Goal: Information Seeking & Learning: Find specific fact

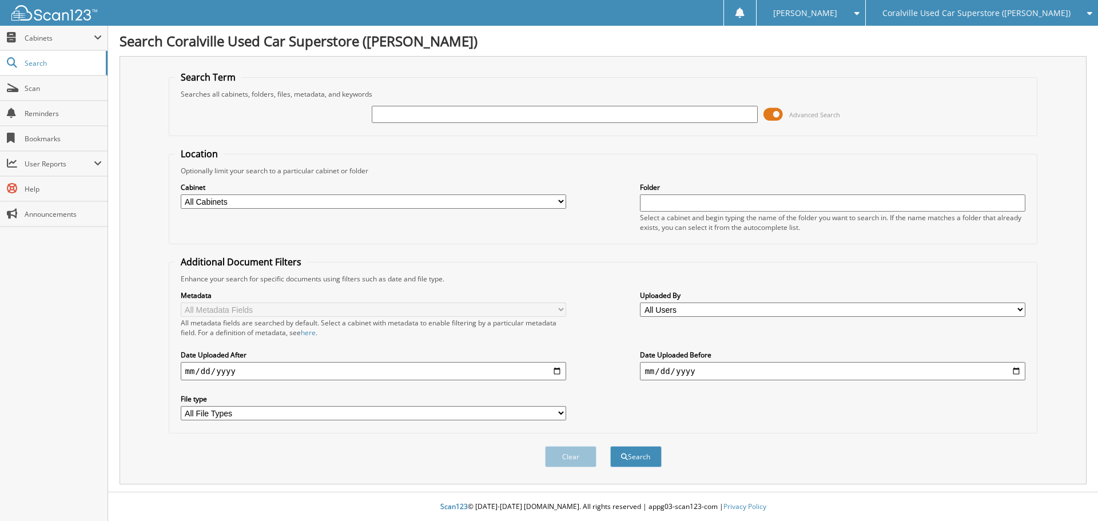
click at [383, 111] on input "text" at bounding box center [565, 114] width 386 height 17
type input "77927"
click at [610, 446] on button "Search" at bounding box center [635, 456] width 51 height 21
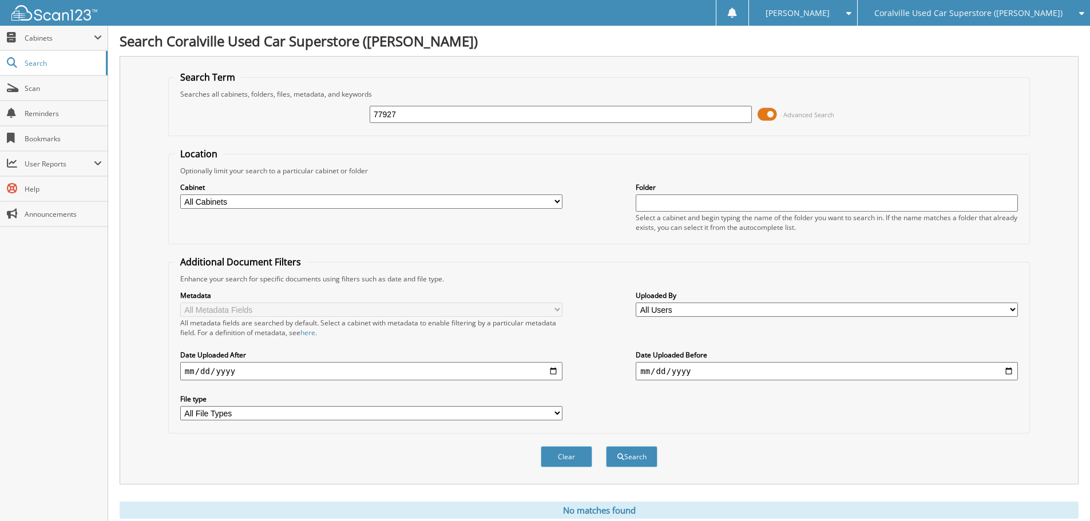
click at [772, 115] on span at bounding box center [766, 114] width 19 height 17
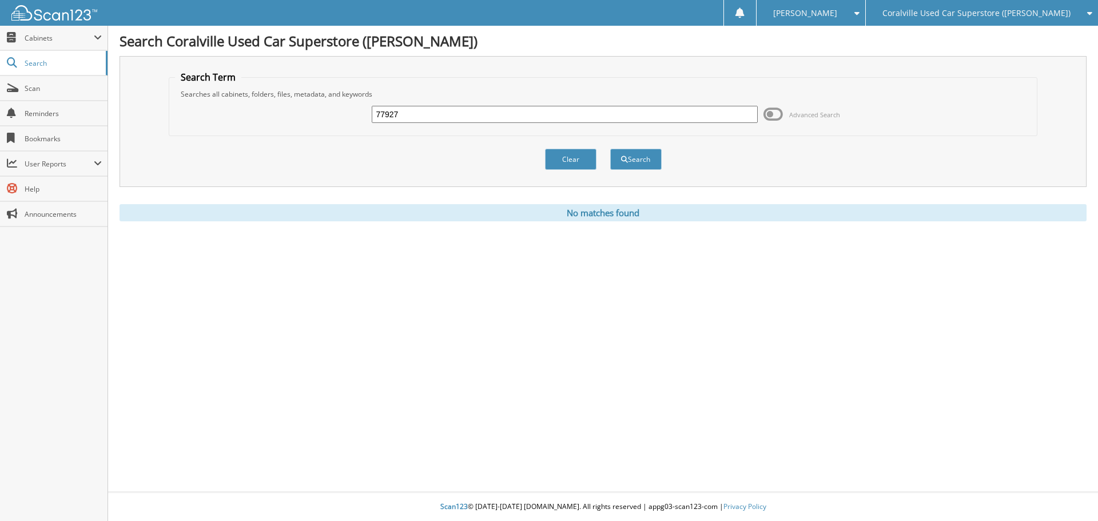
drag, startPoint x: 439, startPoint y: 117, endPoint x: 359, endPoint y: 110, distance: 80.9
click at [359, 110] on div "77927 Advanced Search" at bounding box center [603, 114] width 857 height 31
click at [431, 113] on input "zackery" at bounding box center [565, 114] width 386 height 17
type input "zackery garrison"
click at [610, 149] on button "Search" at bounding box center [635, 159] width 51 height 21
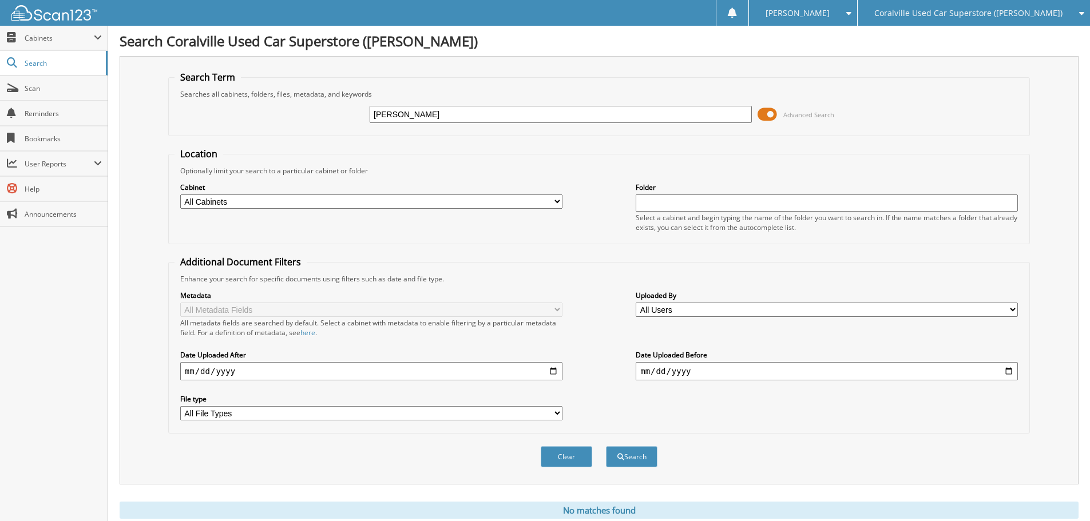
scroll to position [38, 0]
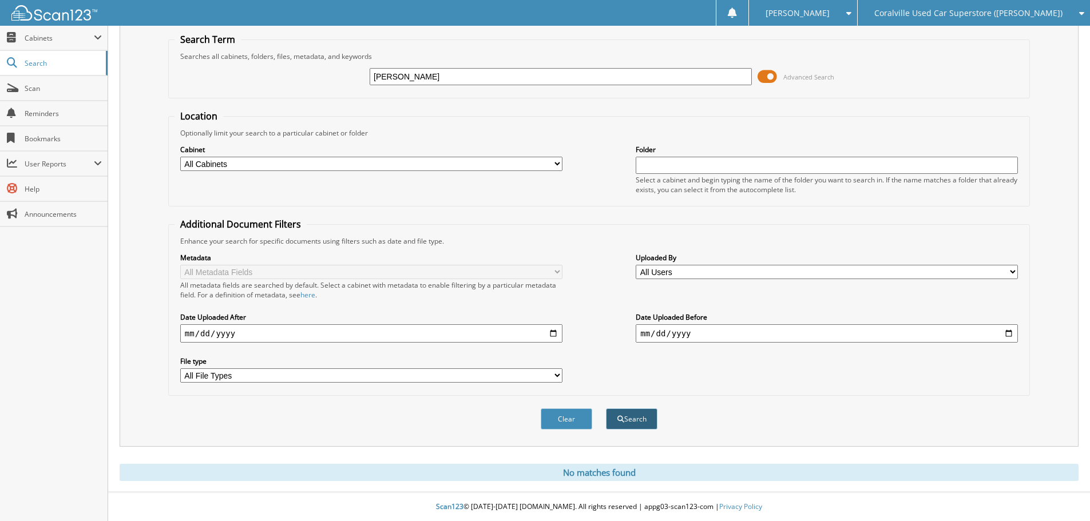
click at [636, 421] on button "Search" at bounding box center [631, 418] width 51 height 21
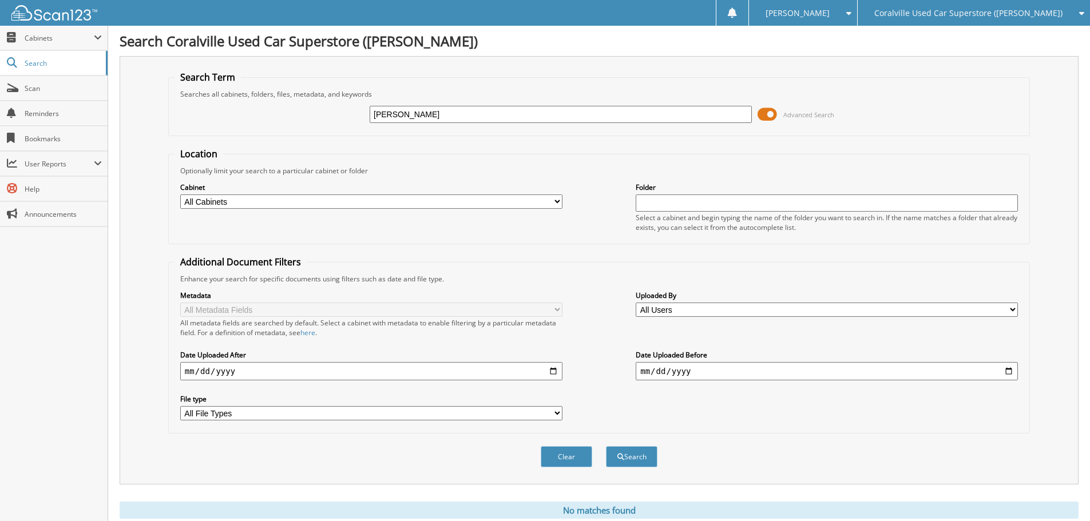
click at [946, 20] on div "Coralville Used Car Superstore ([PERSON_NAME])" at bounding box center [973, 13] width 221 height 26
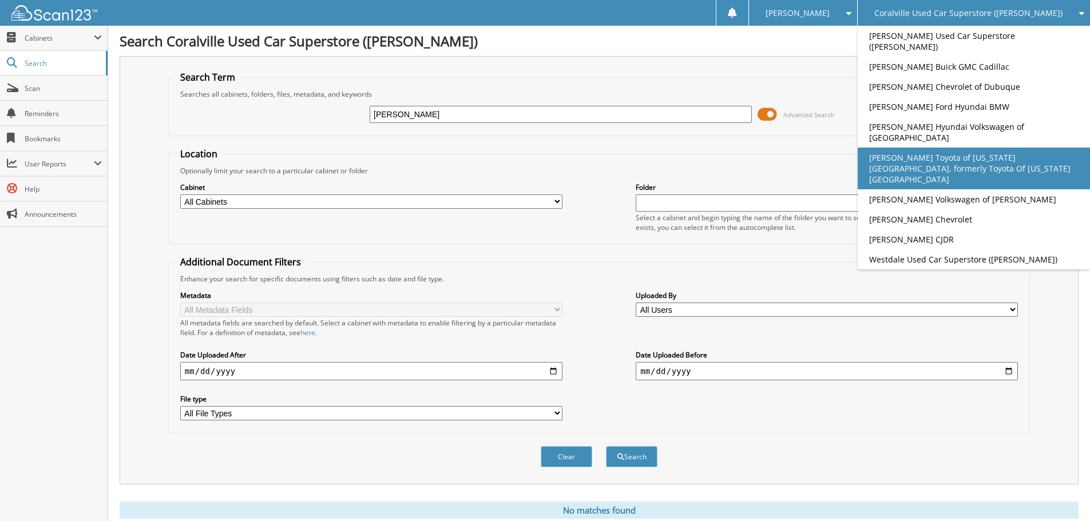
click at [955, 148] on link "[PERSON_NAME] Toyota of [US_STATE][GEOGRAPHIC_DATA], formerly Toyota Of [US_STA…" at bounding box center [973, 169] width 232 height 42
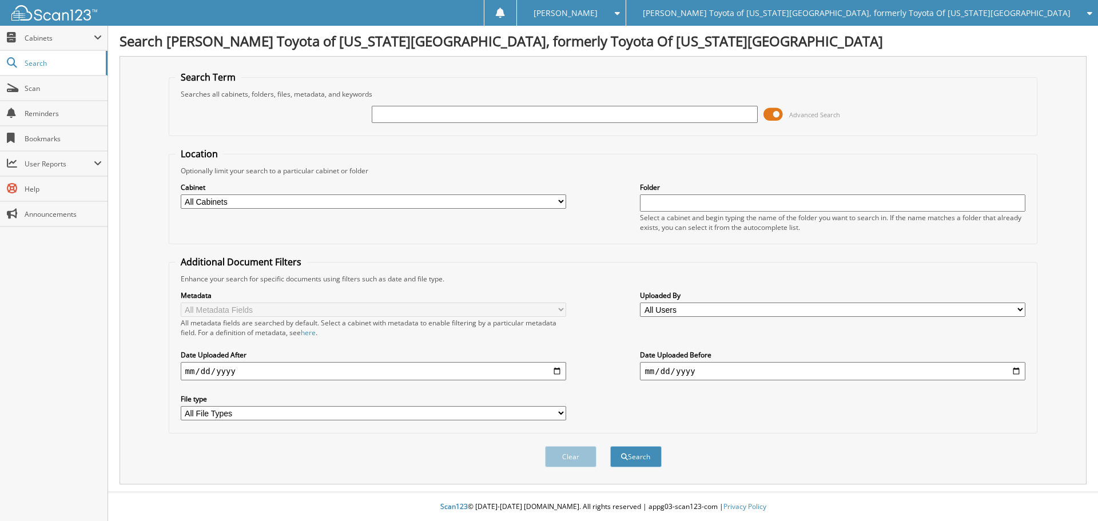
click at [451, 114] on input "text" at bounding box center [565, 114] width 386 height 17
type input "[PERSON_NAME]"
click at [610, 446] on button "Search" at bounding box center [635, 456] width 51 height 21
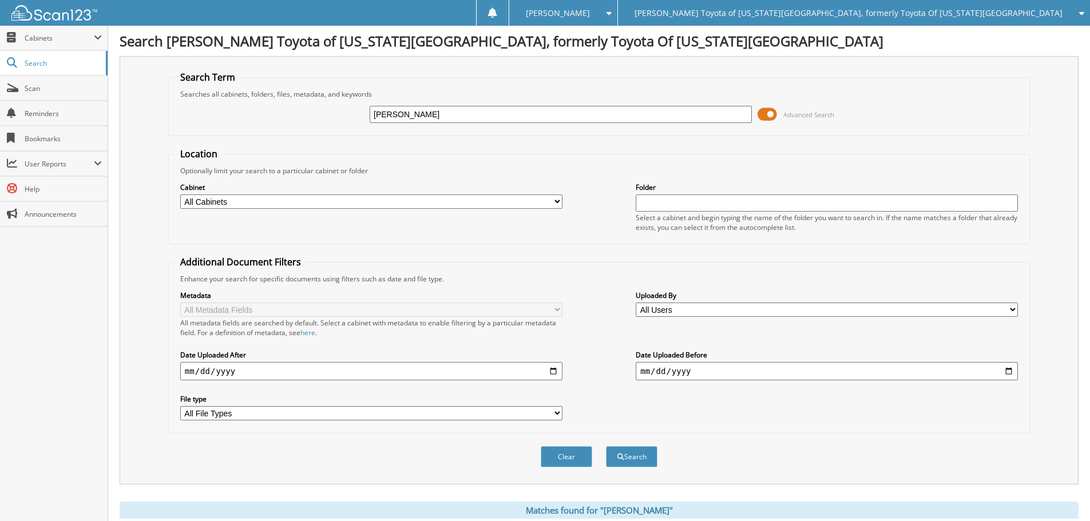
scroll to position [38, 0]
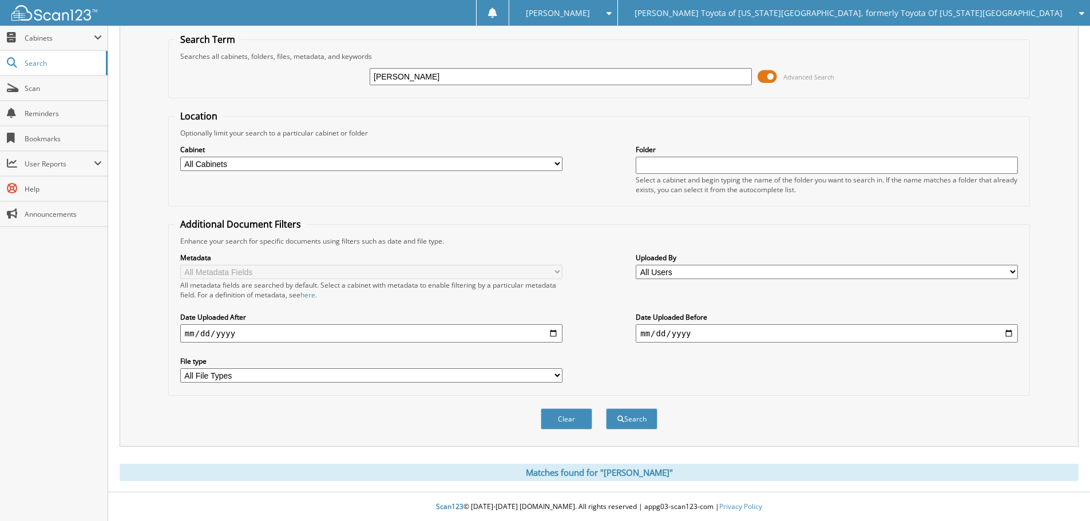
click at [772, 74] on span at bounding box center [766, 76] width 19 height 17
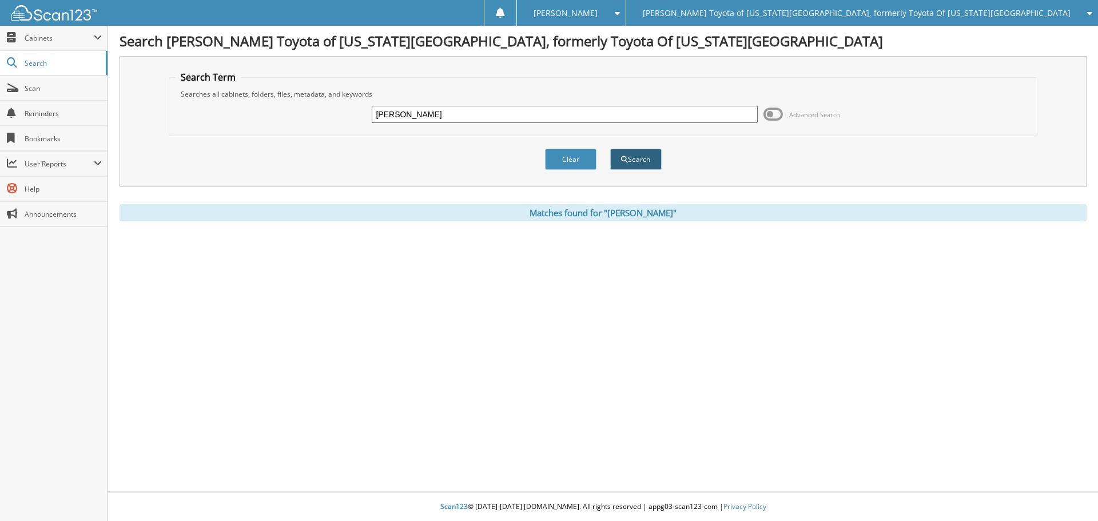
click at [635, 165] on button "Search" at bounding box center [635, 159] width 51 height 21
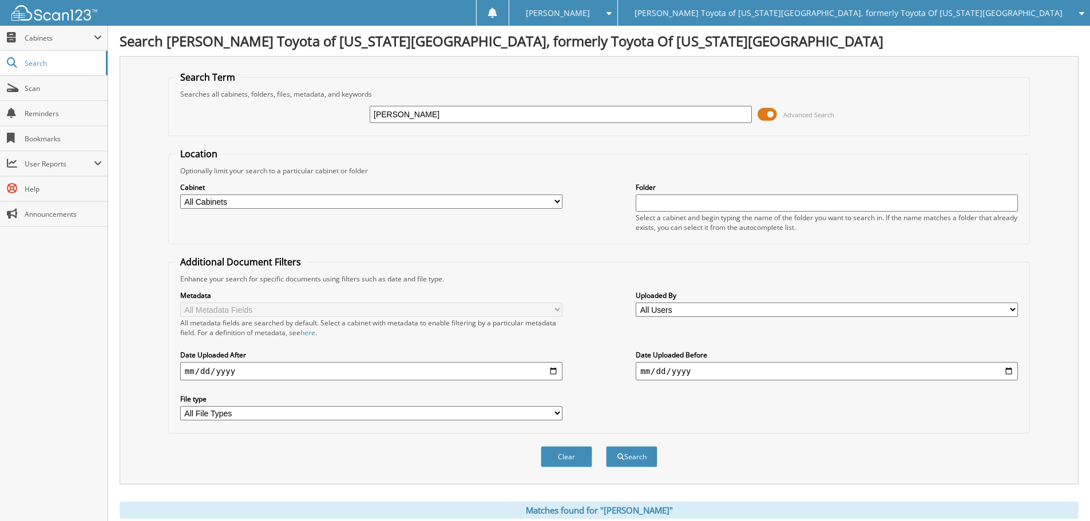
drag, startPoint x: 455, startPoint y: 109, endPoint x: 368, endPoint y: 106, distance: 87.0
click at [368, 106] on div "zackery garrison Advanced Search" at bounding box center [598, 114] width 849 height 31
type input "161541"
click at [606, 446] on button "Search" at bounding box center [631, 456] width 51 height 21
drag, startPoint x: 422, startPoint y: 121, endPoint x: 359, endPoint y: 112, distance: 64.1
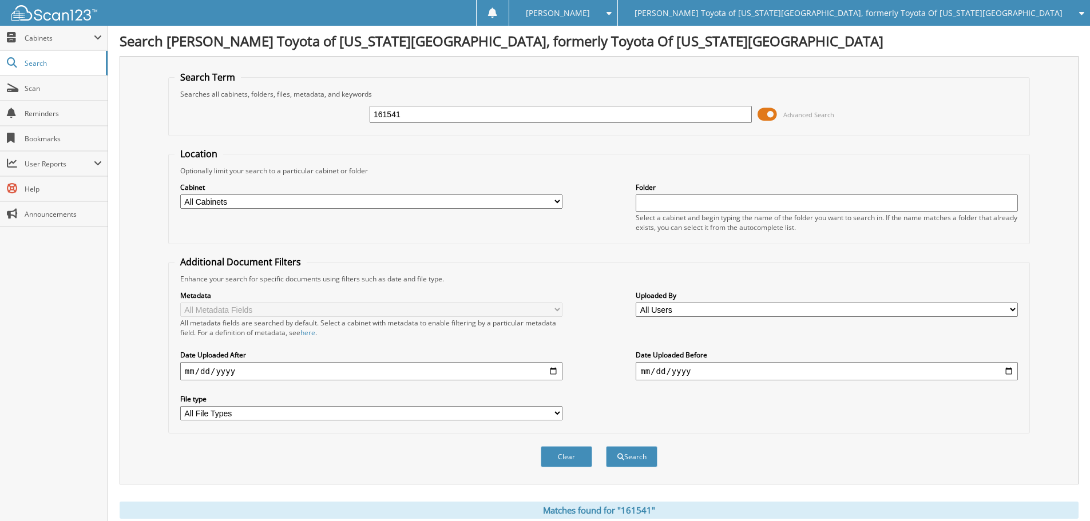
click at [359, 112] on div "161541 Advanced Search" at bounding box center [598, 114] width 849 height 31
type input "zackery rowan garrison"
click at [770, 110] on span at bounding box center [766, 114] width 19 height 17
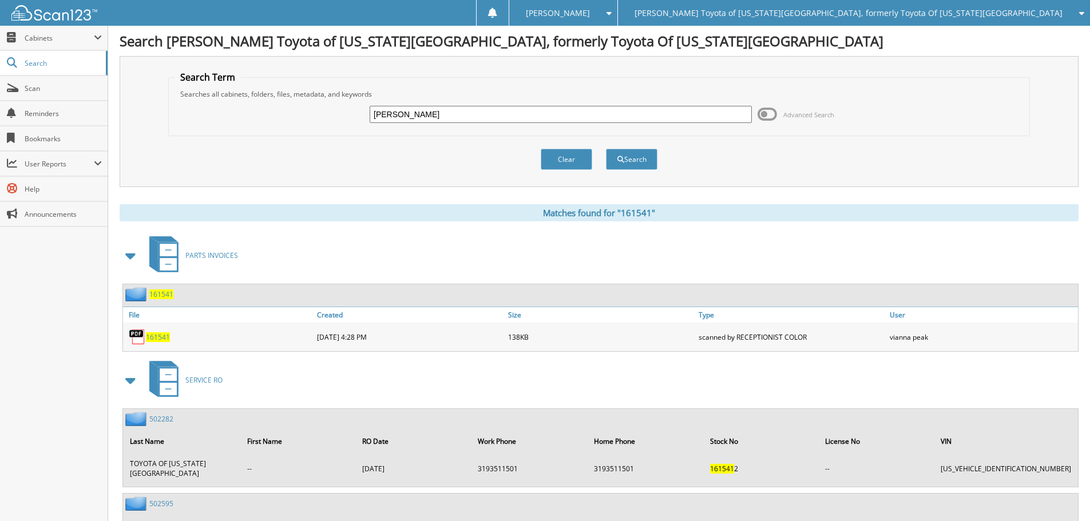
click at [158, 295] on span "161541" at bounding box center [161, 294] width 24 height 10
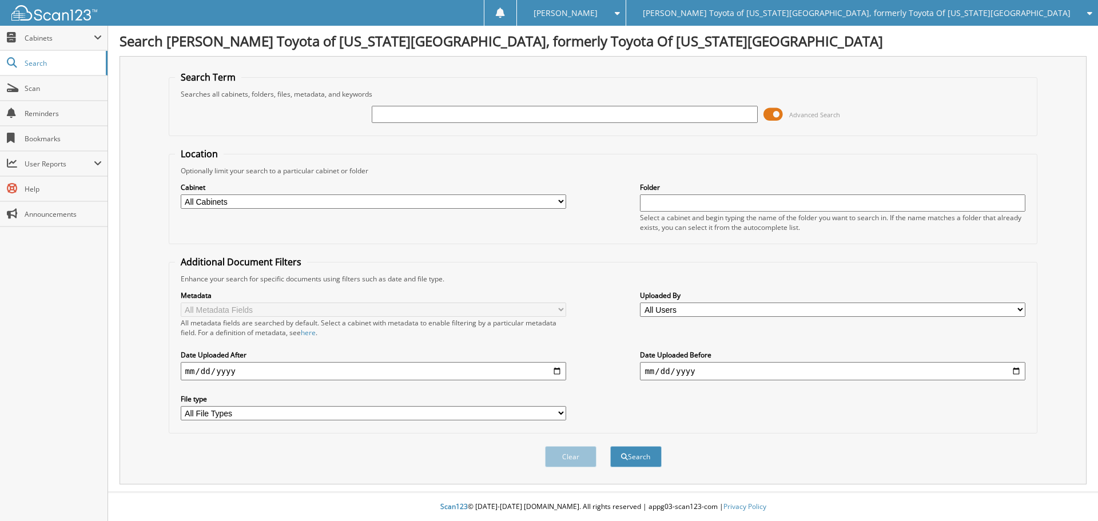
click at [416, 120] on input "text" at bounding box center [565, 114] width 386 height 17
type input "[PERSON_NAME]"
click at [610, 446] on button "Search" at bounding box center [635, 456] width 51 height 21
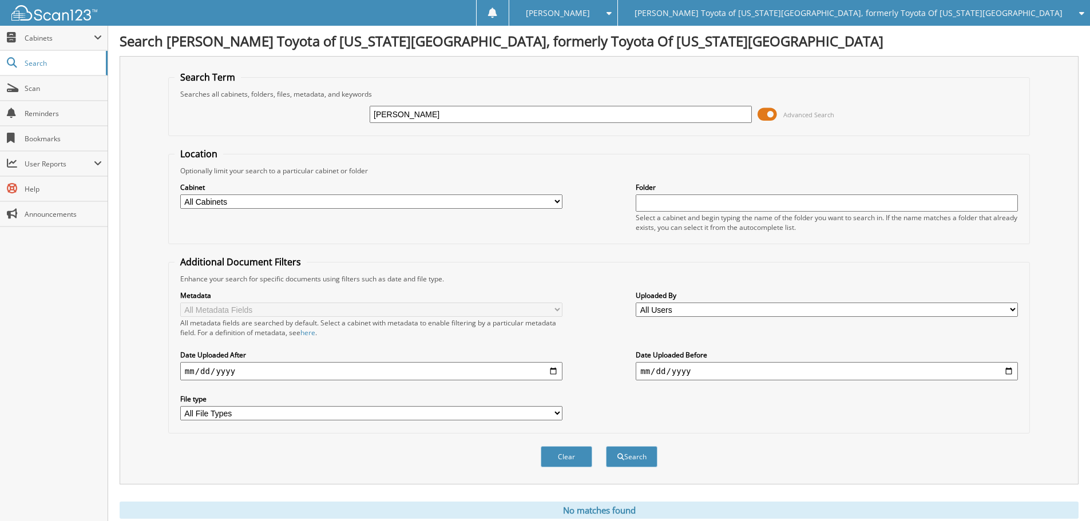
click at [773, 113] on span at bounding box center [766, 114] width 19 height 17
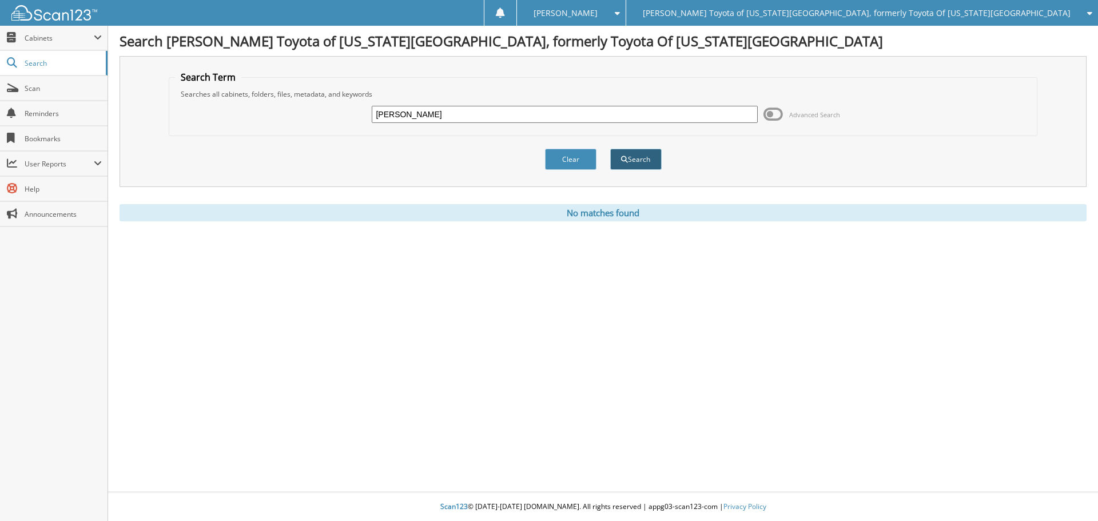
click at [645, 164] on button "Search" at bounding box center [635, 159] width 51 height 21
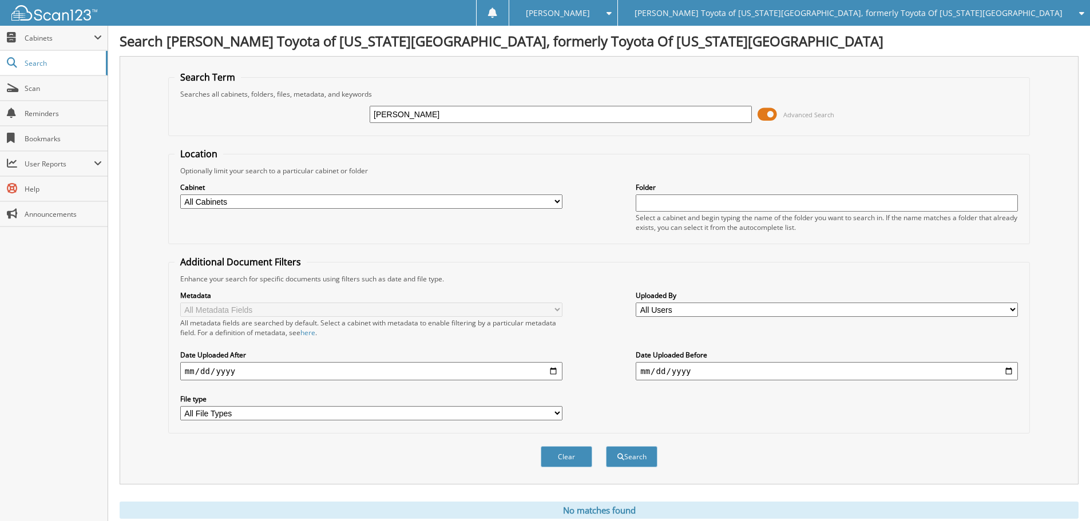
drag, startPoint x: 480, startPoint y: 116, endPoint x: 329, endPoint y: 108, distance: 151.2
click at [329, 108] on div "zackery rowan garrison Advanced Search" at bounding box center [598, 114] width 849 height 31
type input "garrison"
click at [606, 446] on button "Search" at bounding box center [631, 456] width 51 height 21
drag, startPoint x: 453, startPoint y: 119, endPoint x: 291, endPoint y: 118, distance: 161.9
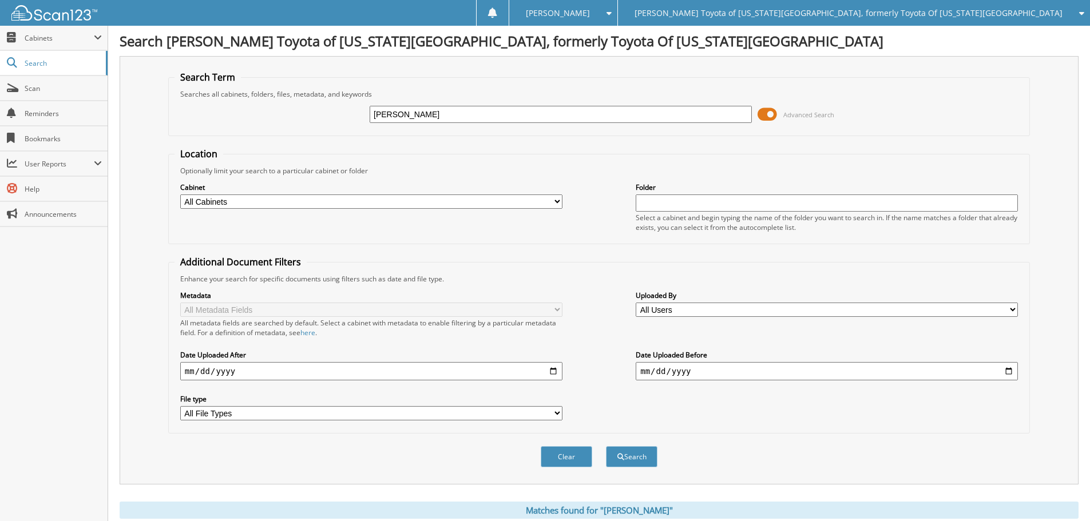
click at [291, 118] on div "garrison Advanced Search" at bounding box center [598, 114] width 849 height 31
paste input "3TMCZ5AN5KM271825"
type input "3TMCZ5AN5KM271825"
click at [606, 446] on button "Search" at bounding box center [631, 456] width 51 height 21
click at [770, 114] on span at bounding box center [766, 114] width 19 height 17
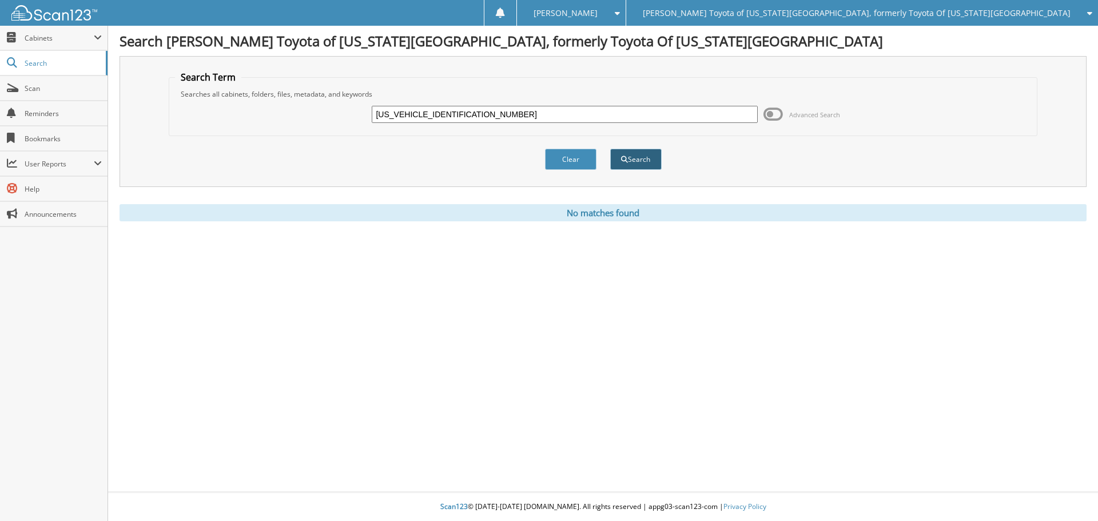
click at [646, 157] on button "Search" at bounding box center [635, 159] width 51 height 21
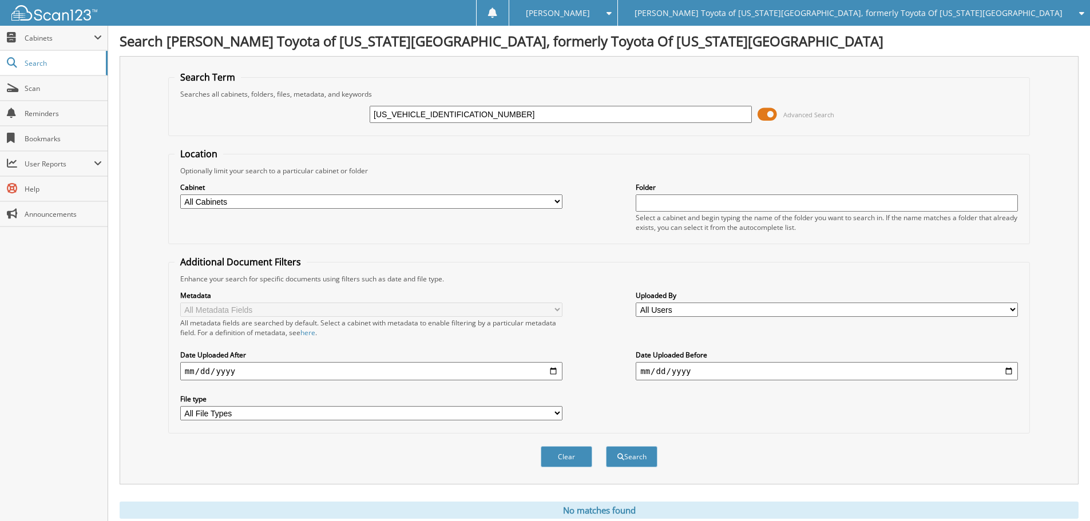
scroll to position [38, 0]
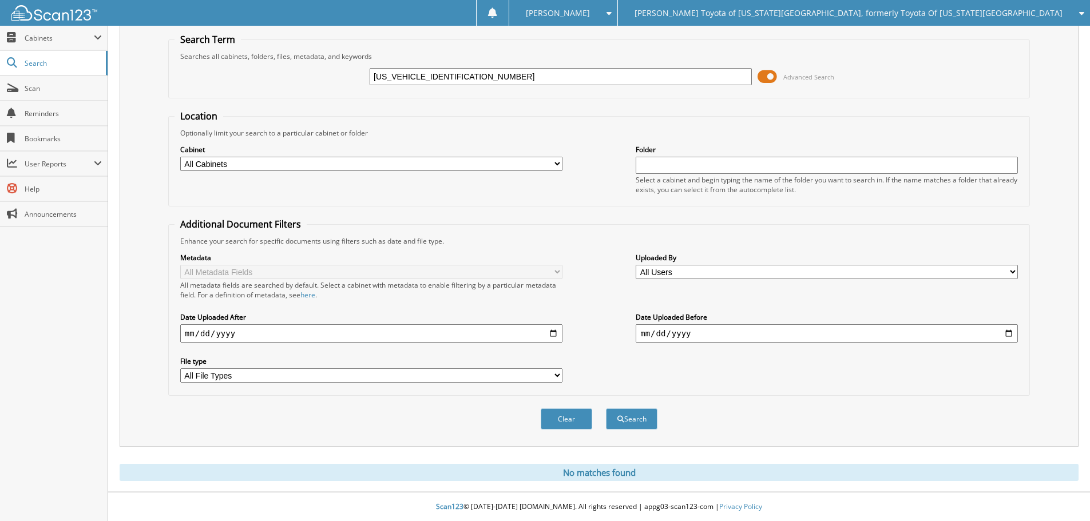
drag, startPoint x: 646, startPoint y: 468, endPoint x: 643, endPoint y: 454, distance: 14.2
drag, startPoint x: 643, startPoint y: 454, endPoint x: 638, endPoint y: 422, distance: 33.0
click at [638, 422] on button "Search" at bounding box center [631, 418] width 51 height 21
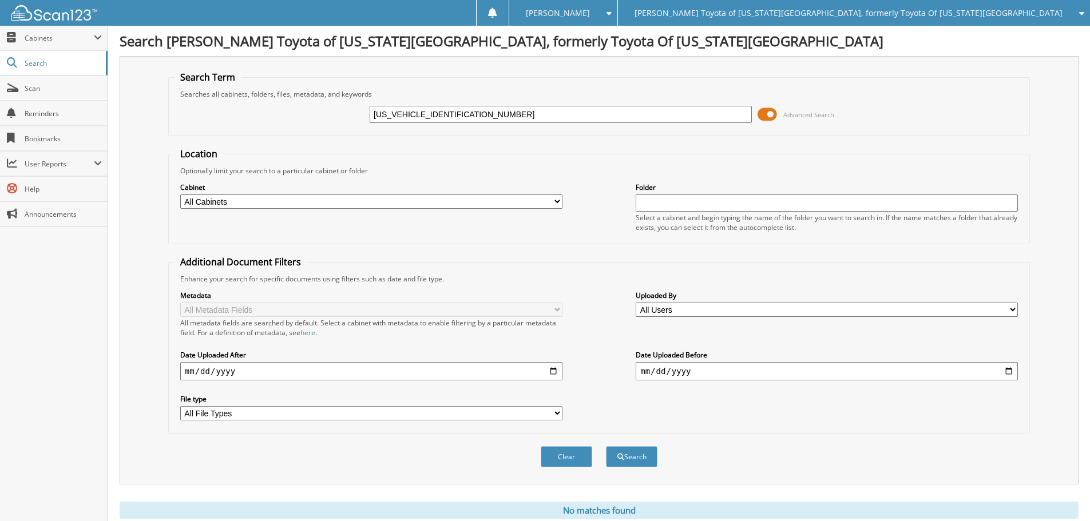
drag, startPoint x: 471, startPoint y: 123, endPoint x: 335, endPoint y: 120, distance: 136.2
click at [335, 120] on div "[US_VEHICLE_IDENTIFICATION_NUMBER] Advanced Search" at bounding box center [598, 114] width 849 height 31
type input "zackery6 [PERSON_NAME]"
click at [606, 446] on button "Search" at bounding box center [631, 456] width 51 height 21
click at [403, 116] on input "zackery6 [PERSON_NAME]" at bounding box center [561, 114] width 382 height 17
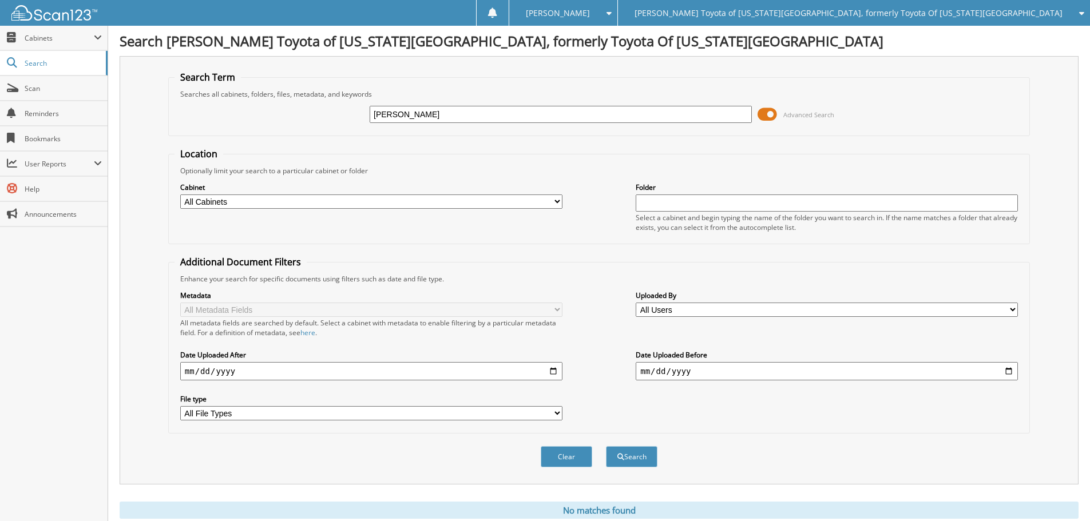
type input "[PERSON_NAME]"
click at [606, 446] on button "Search" at bounding box center [631, 456] width 51 height 21
click at [487, 115] on input "[PERSON_NAME]" at bounding box center [561, 114] width 382 height 17
drag, startPoint x: 590, startPoint y: 117, endPoint x: 206, endPoint y: 108, distance: 383.4
click at [206, 108] on div "[PERSON_NAME] Advanced Search" at bounding box center [598, 114] width 849 height 31
